Goal: Obtain resource: Download file/media

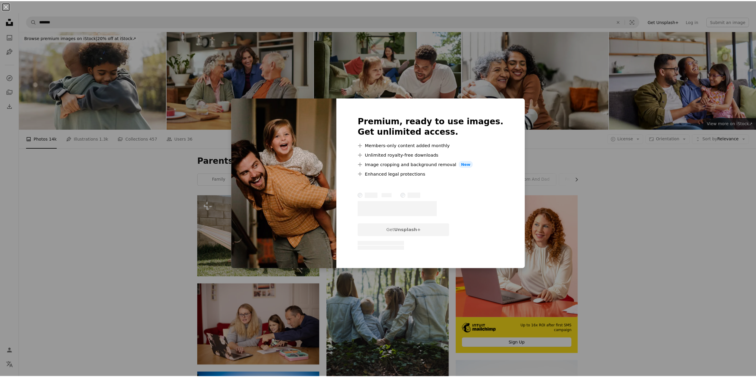
scroll to position [356, 0]
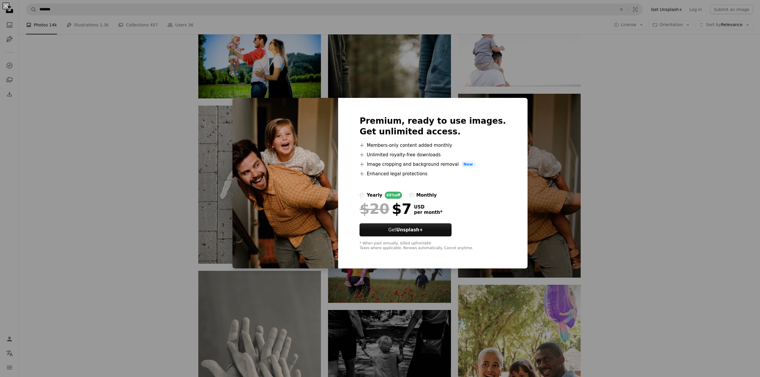
click at [721, 202] on div "An X shape Premium, ready to use images. Get unlimited access. A plus sign Memb…" at bounding box center [380, 188] width 760 height 377
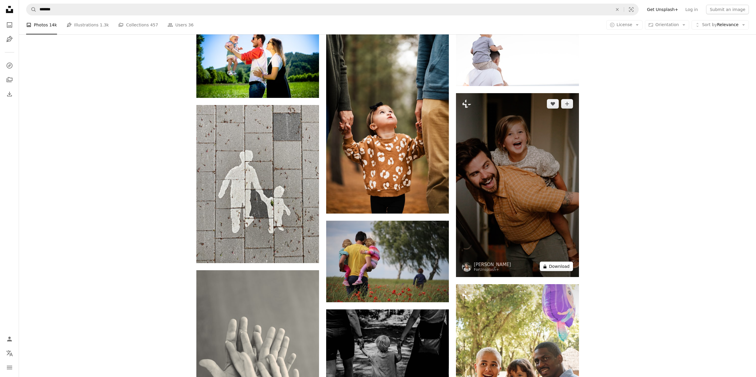
click at [553, 270] on button "A lock Download" at bounding box center [555, 267] width 33 height 10
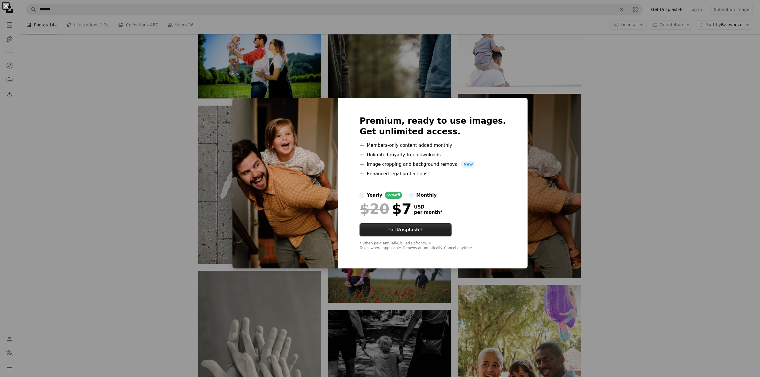
click at [419, 231] on strong "Unsplash+" at bounding box center [409, 229] width 27 height 5
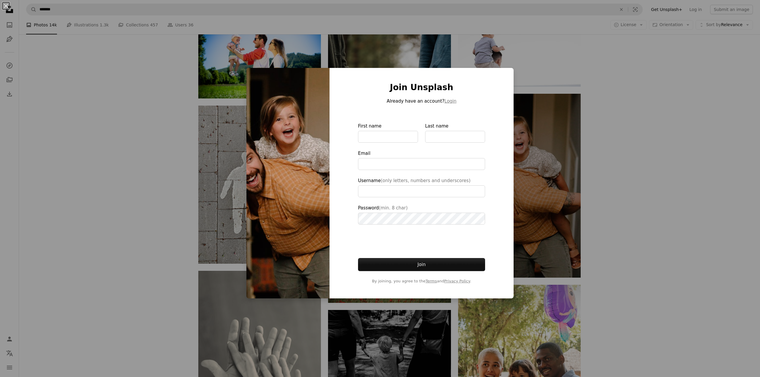
click at [663, 104] on div "An X shape Join Unsplash Already have an account? Login First name Last name Em…" at bounding box center [380, 188] width 760 height 377
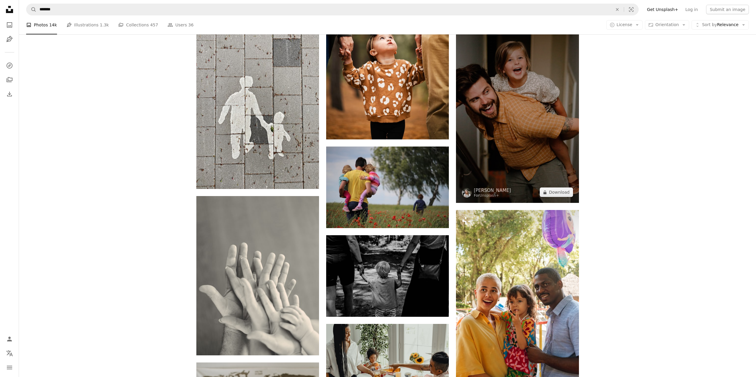
scroll to position [386, 0]
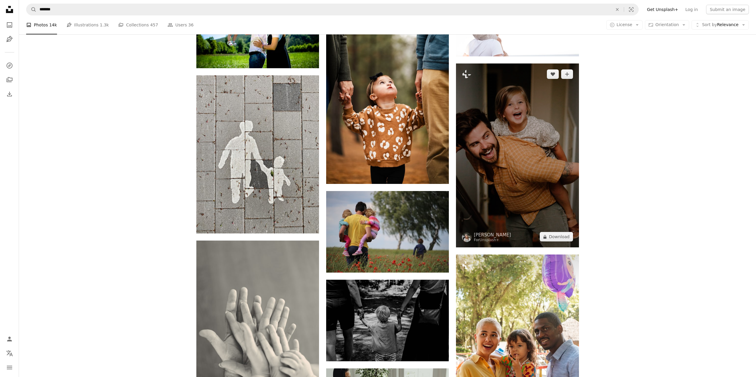
click at [558, 82] on img at bounding box center [517, 156] width 123 height 184
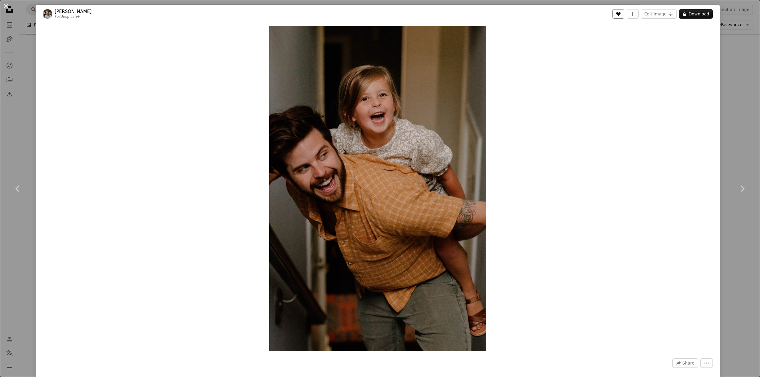
click at [616, 12] on icon "A heart" at bounding box center [618, 14] width 5 height 5
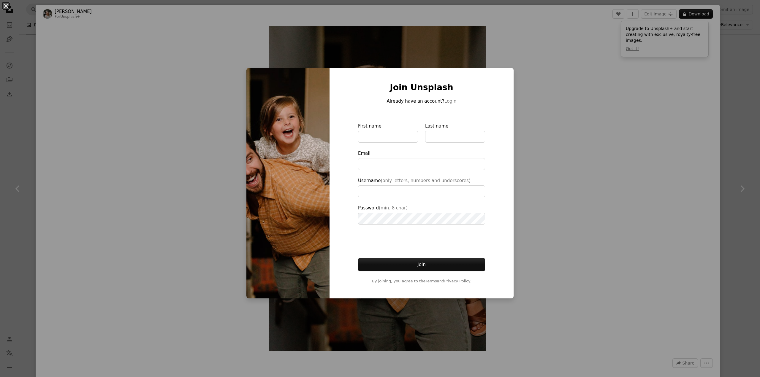
type input "**********"
click at [739, 84] on div "An X shape Join Unsplash Already have an account? Login First name Last name Em…" at bounding box center [380, 188] width 760 height 377
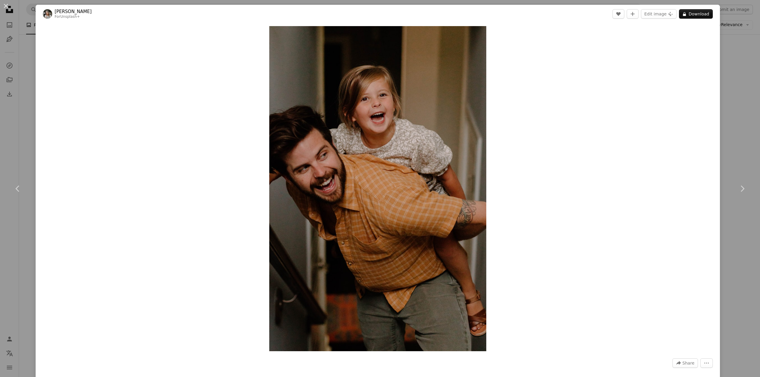
click at [725, 49] on div "An X shape Chevron left Chevron right [PERSON_NAME] For Unsplash+ A heart A plu…" at bounding box center [380, 188] width 760 height 377
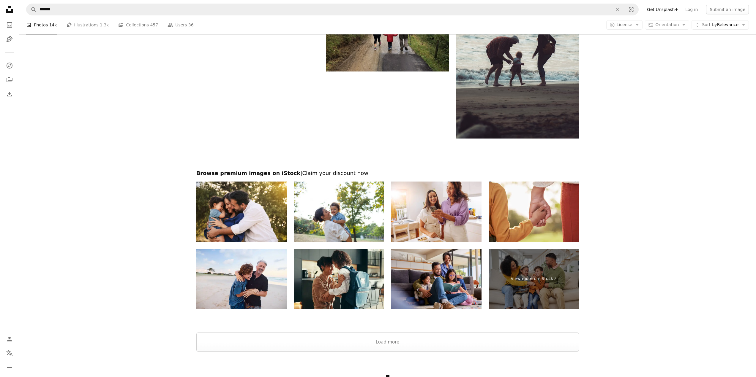
scroll to position [1098, 0]
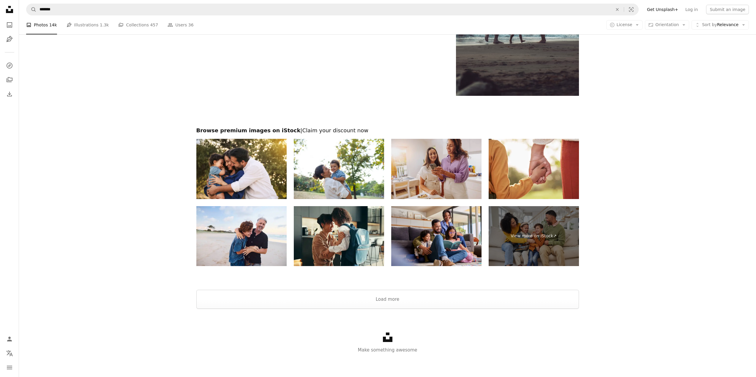
click at [445, 170] on img at bounding box center [436, 169] width 90 height 60
